Goal: Task Accomplishment & Management: Manage account settings

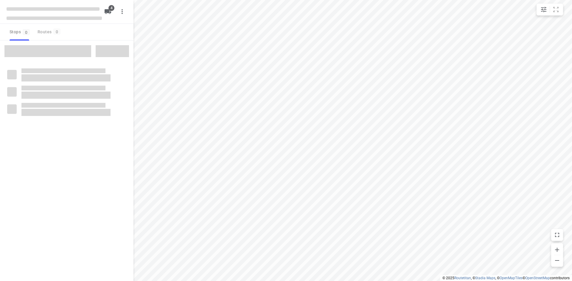
type input "distance"
type input "10"
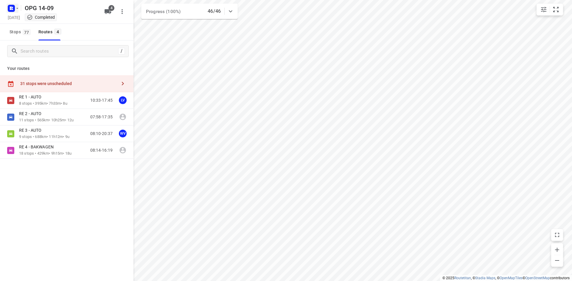
click at [13, 8] on rect "button" at bounding box center [11, 8] width 7 height 7
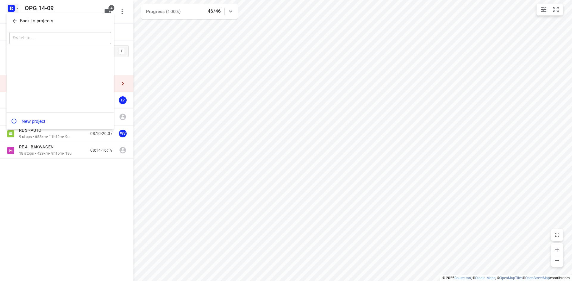
click at [18, 26] on div "Back to projects" at bounding box center [60, 21] width 107 height 16
click at [30, 16] on button "Back to projects" at bounding box center [60, 21] width 102 height 10
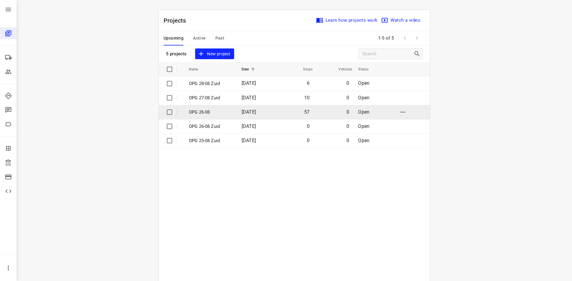
click at [216, 110] on p "OPG 26-08" at bounding box center [211, 112] width 44 height 7
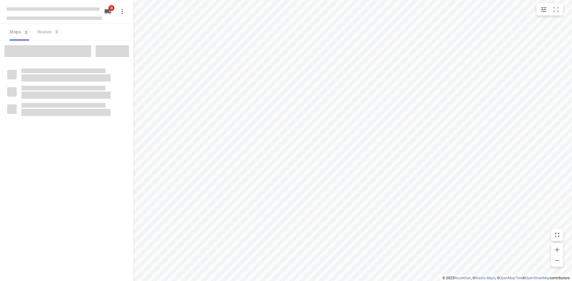
type input "distance"
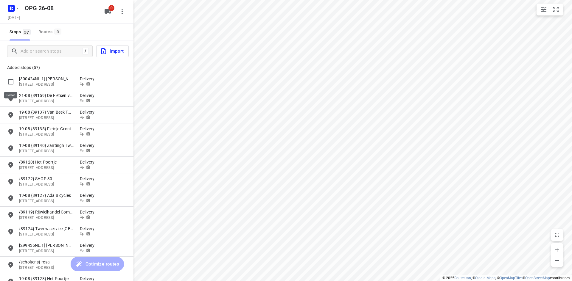
click at [12, 79] on input "grid" at bounding box center [11, 82] width 12 height 12
checkbox input "true"
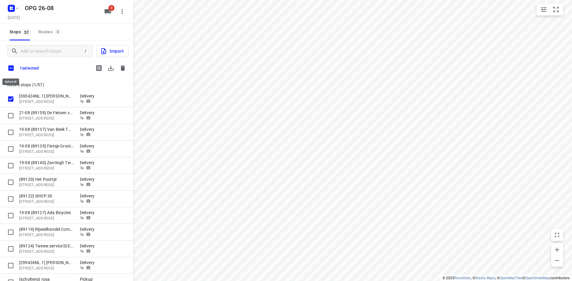
click at [11, 71] on input "checkbox" at bounding box center [11, 68] width 13 height 13
checkbox input "true"
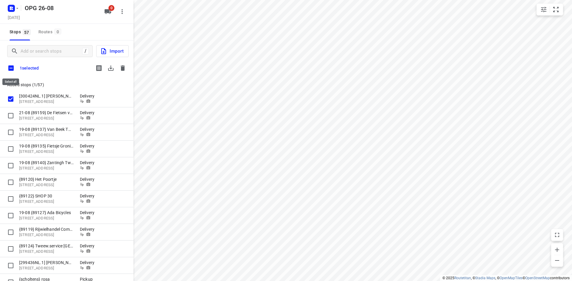
checkbox input "true"
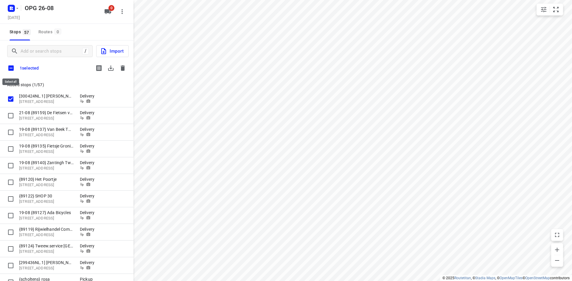
checkbox input "true"
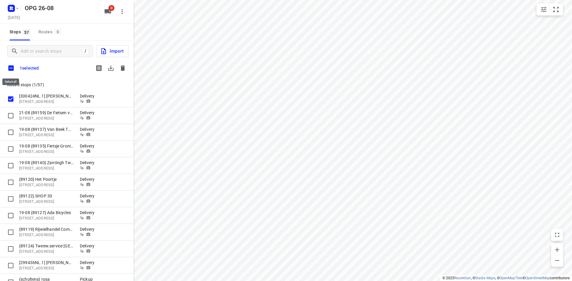
checkbox input "true"
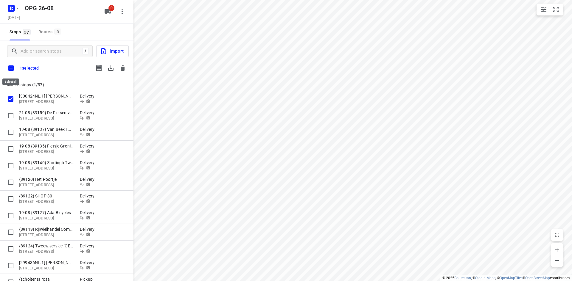
checkbox input "true"
click at [111, 69] on icon "button" at bounding box center [110, 67] width 5 height 5
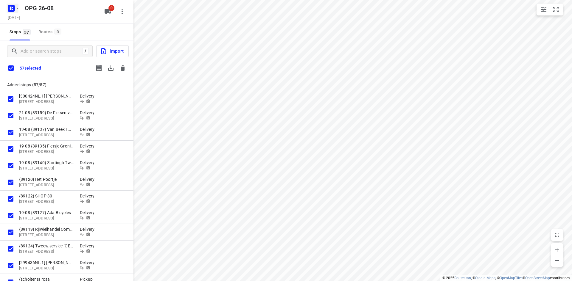
click at [13, 10] on rect "button" at bounding box center [11, 8] width 7 height 7
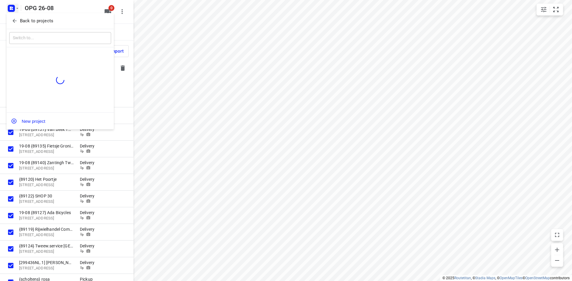
click at [52, 4] on div at bounding box center [286, 140] width 572 height 281
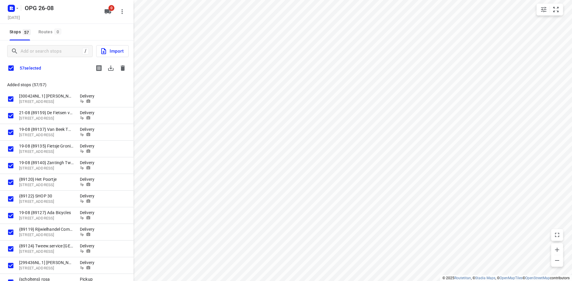
click at [122, 68] on icon "button" at bounding box center [123, 67] width 4 height 5
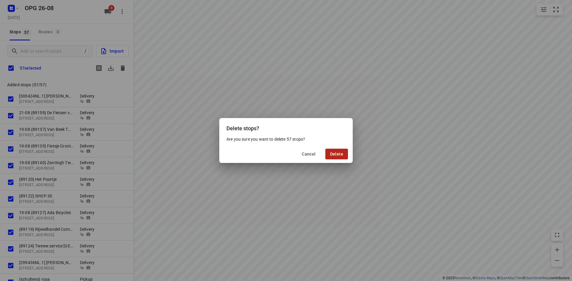
click at [344, 153] on button "Delete" at bounding box center [336, 154] width 23 height 11
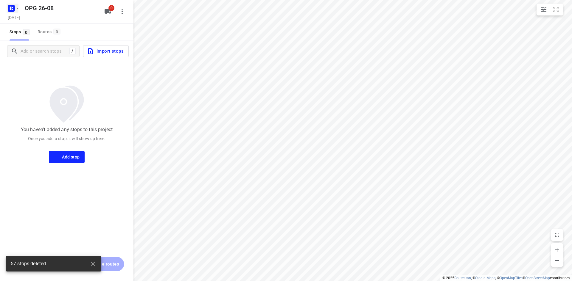
click at [13, 8] on rect "button" at bounding box center [11, 8] width 7 height 7
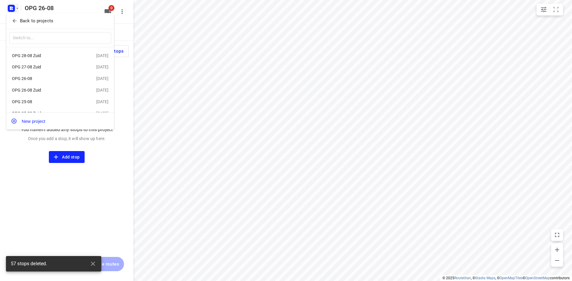
click at [12, 18] on icon "button" at bounding box center [15, 21] width 6 height 6
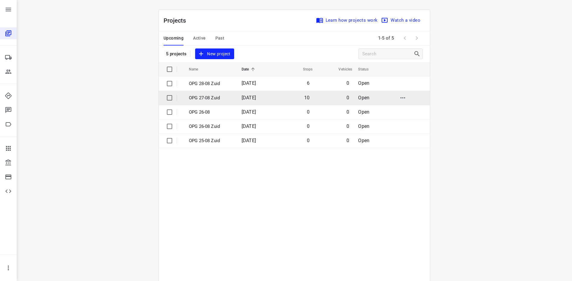
click at [237, 97] on td "[DATE]" at bounding box center [256, 98] width 38 height 14
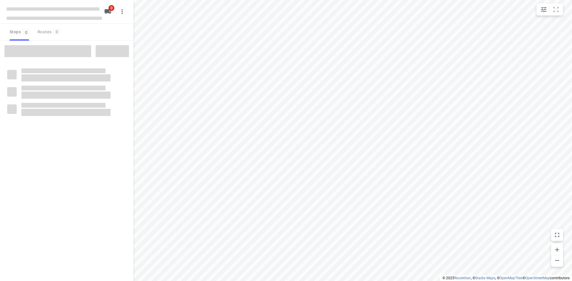
type input "distance"
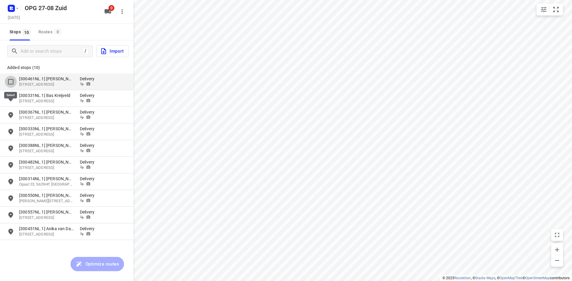
click at [11, 77] on input "grid" at bounding box center [11, 82] width 12 height 12
checkbox input "true"
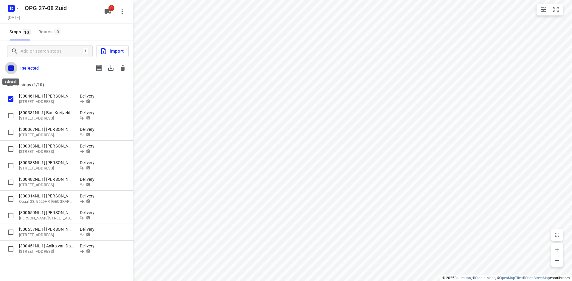
click at [10, 66] on input "checkbox" at bounding box center [11, 68] width 13 height 13
checkbox input "true"
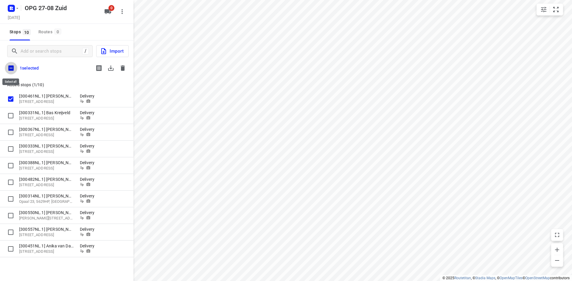
checkbox input "true"
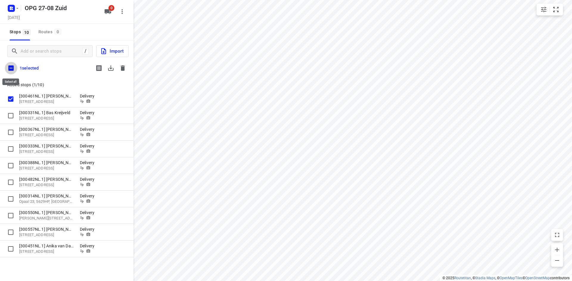
checkbox input "true"
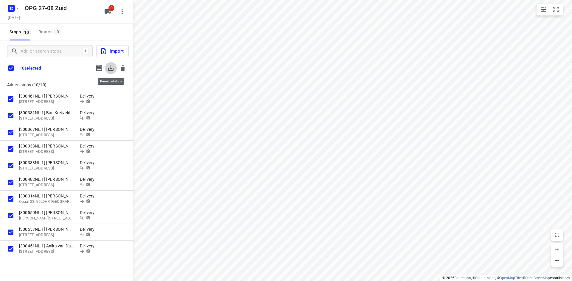
click at [110, 71] on icon "button" at bounding box center [110, 68] width 7 height 7
click at [125, 68] on icon "button" at bounding box center [122, 68] width 7 height 7
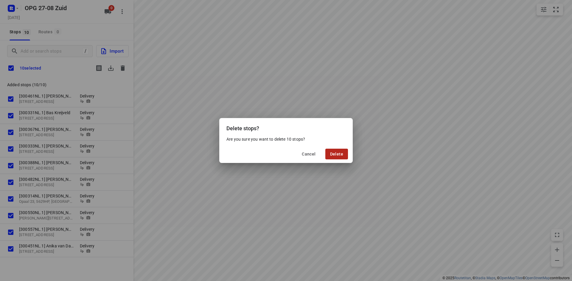
click at [334, 153] on span "Delete" at bounding box center [336, 154] width 13 height 5
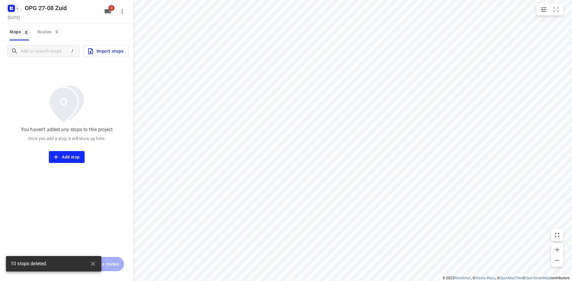
click at [15, 11] on icon "button" at bounding box center [12, 9] width 10 height 10
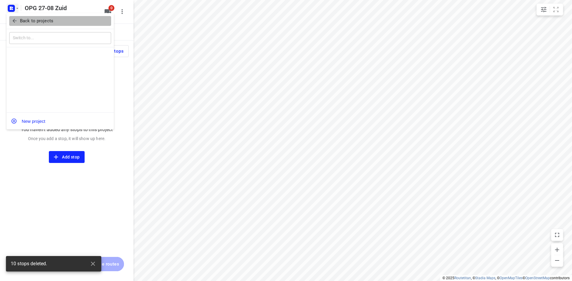
click at [14, 21] on icon "button" at bounding box center [15, 21] width 6 height 6
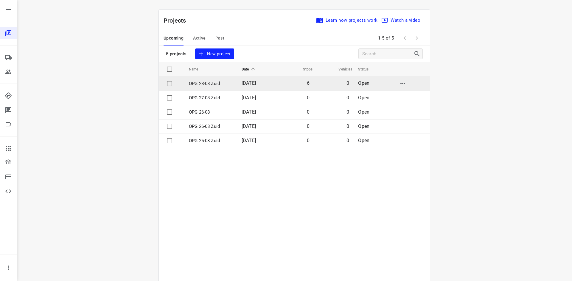
click at [283, 85] on td "6" at bounding box center [294, 84] width 38 height 14
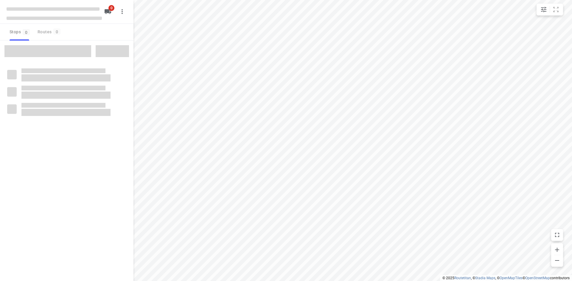
type input "distance"
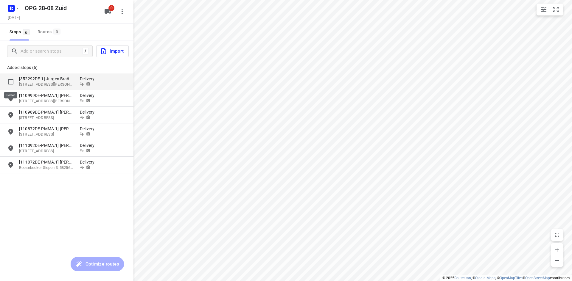
click at [13, 84] on input "grid" at bounding box center [11, 82] width 12 height 12
checkbox input "true"
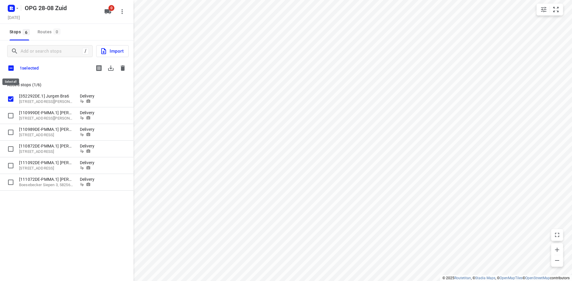
click at [10, 71] on input "checkbox" at bounding box center [11, 68] width 13 height 13
checkbox input "true"
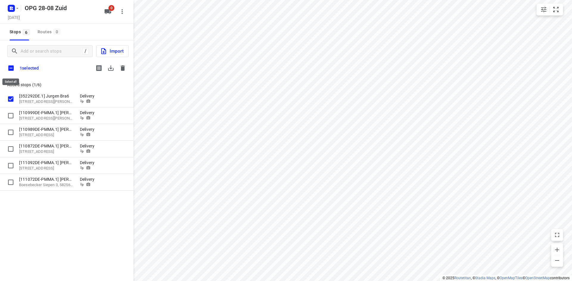
checkbox input "true"
click at [107, 69] on button "button" at bounding box center [111, 68] width 12 height 12
click at [122, 67] on icon "button" at bounding box center [123, 67] width 4 height 5
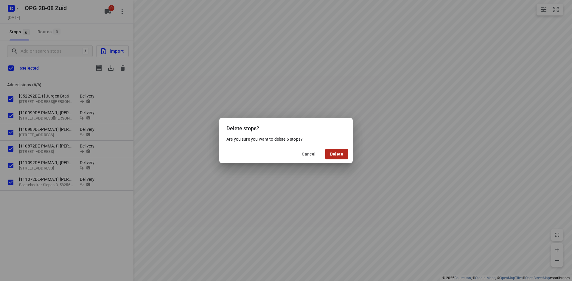
click at [326, 154] on button "Delete" at bounding box center [336, 154] width 23 height 11
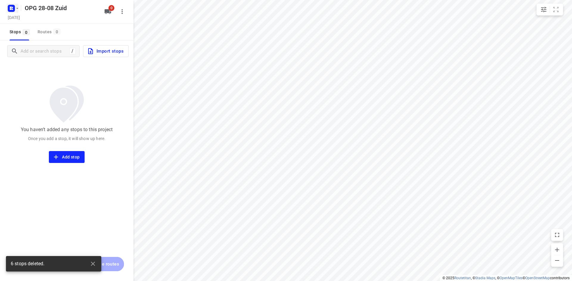
click at [16, 8] on icon "button" at bounding box center [17, 8] width 5 height 5
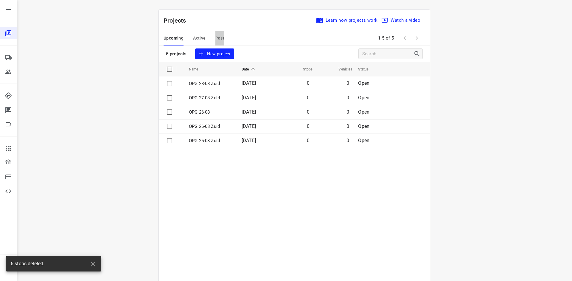
click at [217, 35] on span "Past" at bounding box center [219, 38] width 9 height 7
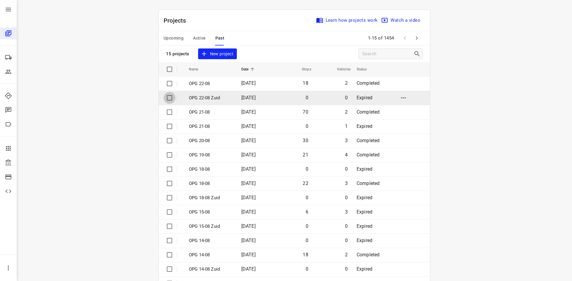
click at [164, 97] on input "checkbox" at bounding box center [169, 98] width 12 height 12
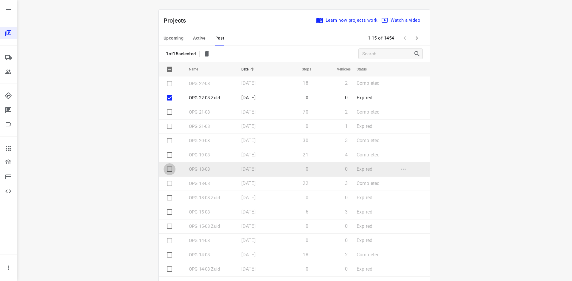
click at [166, 169] on input "checkbox" at bounding box center [169, 169] width 12 height 12
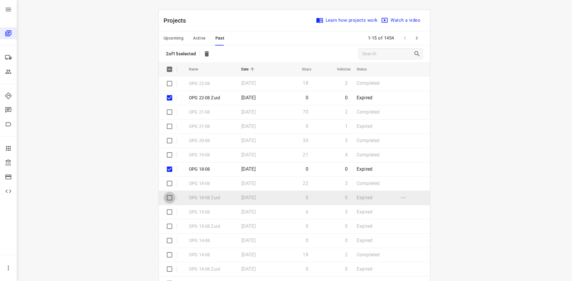
click at [164, 198] on input "checkbox" at bounding box center [169, 198] width 12 height 12
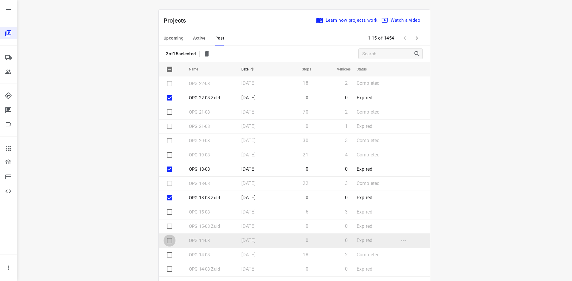
click at [166, 242] on input "checkbox" at bounding box center [169, 241] width 12 height 12
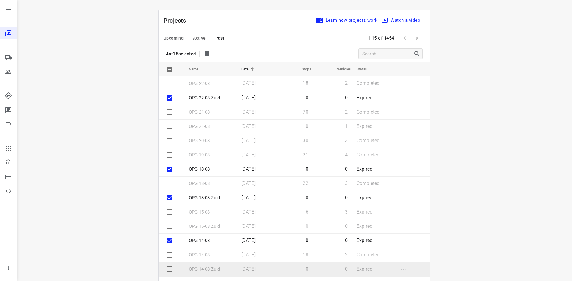
click at [166, 267] on input "checkbox" at bounding box center [169, 269] width 12 height 12
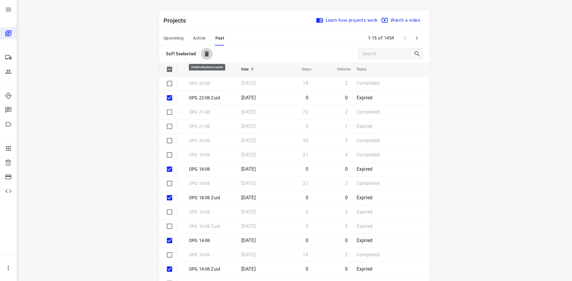
click at [206, 52] on icon "button" at bounding box center [207, 53] width 4 height 5
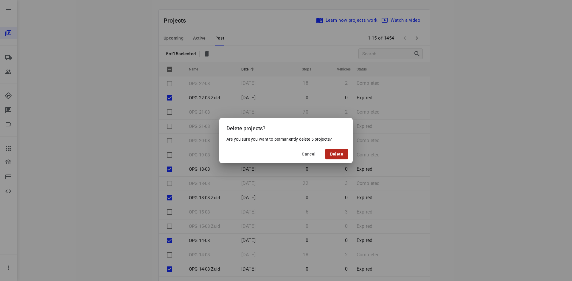
click at [336, 154] on span "Delete" at bounding box center [336, 154] width 13 height 5
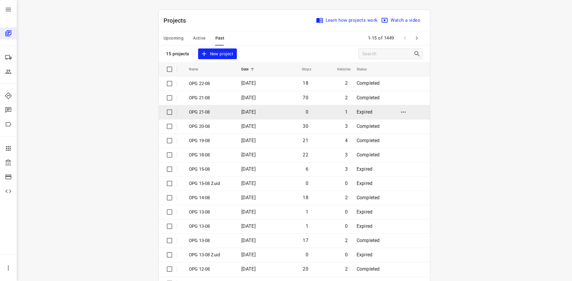
click at [266, 113] on td "[DATE]" at bounding box center [255, 112] width 38 height 14
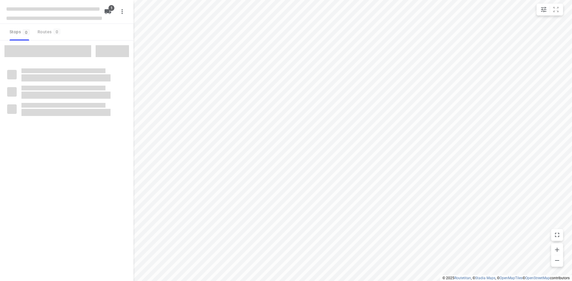
type input "distance"
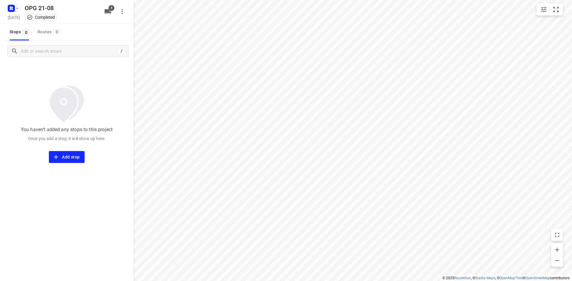
click at [12, 7] on icon "button" at bounding box center [12, 7] width 1 height 1
click at [14, 20] on icon "button" at bounding box center [15, 21] width 4 height 4
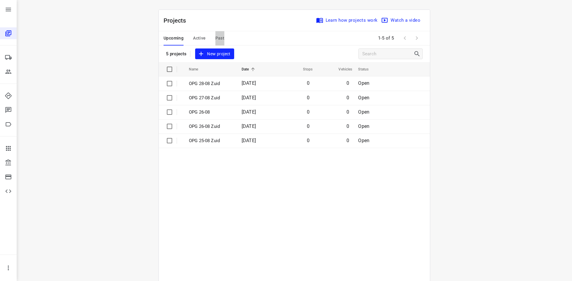
click at [215, 35] on span "Past" at bounding box center [219, 38] width 9 height 7
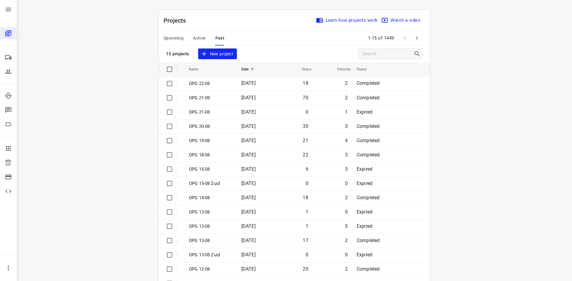
click at [193, 37] on span "Active" at bounding box center [199, 38] width 13 height 7
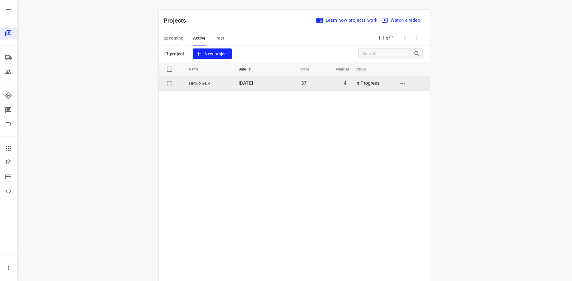
click at [222, 81] on p "OPG 25-08" at bounding box center [209, 83] width 41 height 7
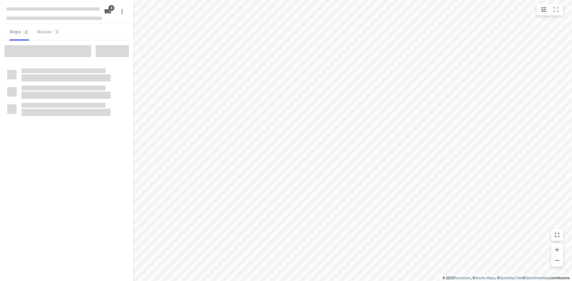
type input "distance"
